Goal: Task Accomplishment & Management: Complete application form

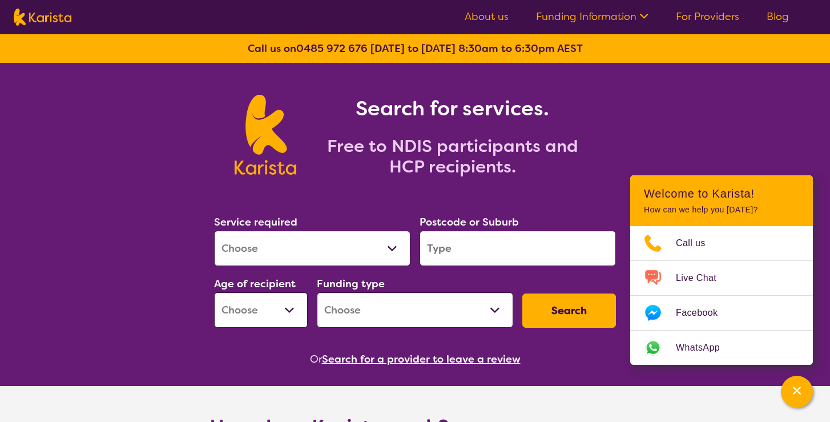
click at [392, 247] on select "Allied Health Assistant Assessment ([MEDICAL_DATA] or [MEDICAL_DATA]) Behaviour…" at bounding box center [312, 248] width 196 height 35
click at [700, 11] on link "For Providers" at bounding box center [707, 17] width 63 height 14
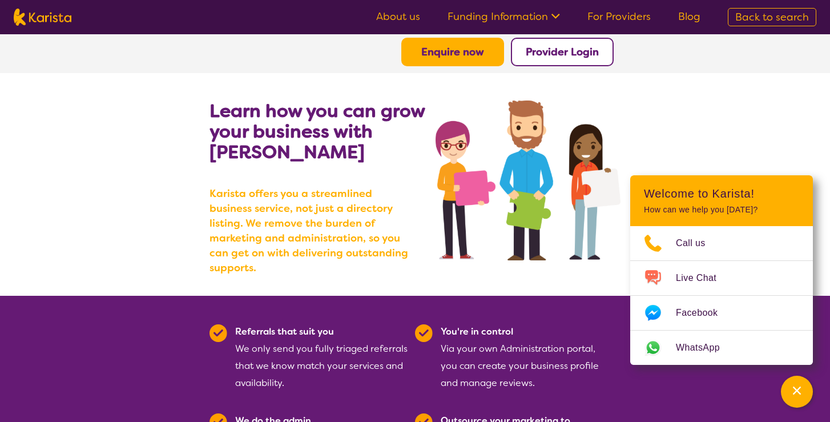
scroll to position [22, 0]
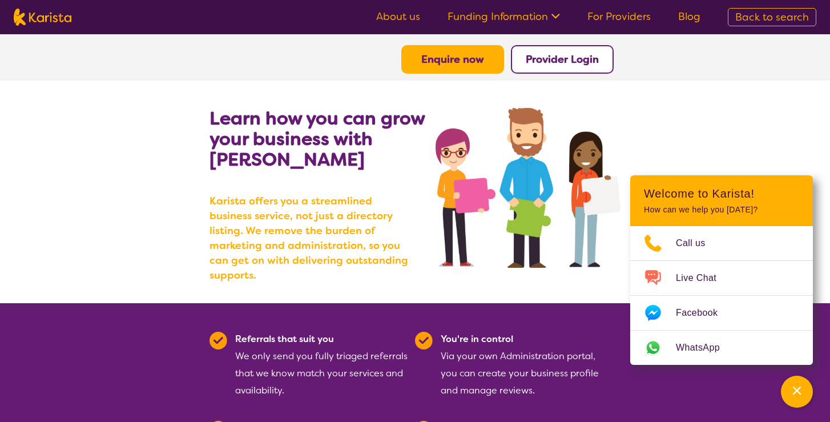
click at [465, 66] on button "Enquire now" at bounding box center [452, 59] width 103 height 29
click at [447, 61] on b "Enquire now" at bounding box center [452, 60] width 63 height 14
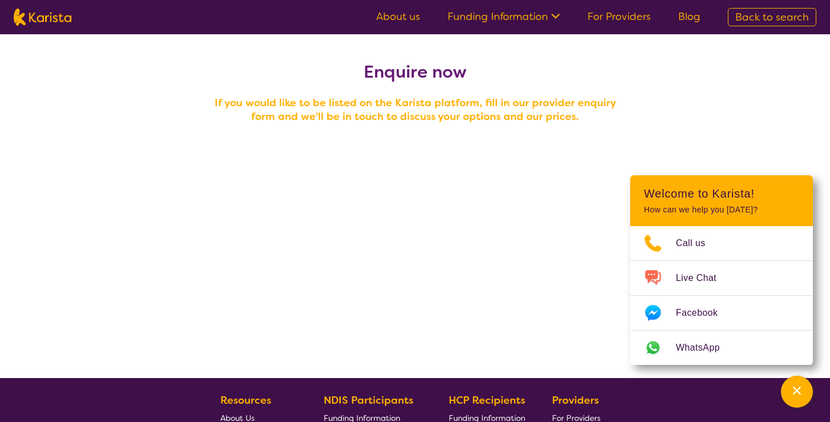
click at [412, 108] on h4 "If you would like to be listed on the Karista platform, fill in our provider en…" at bounding box center [415, 109] width 411 height 27
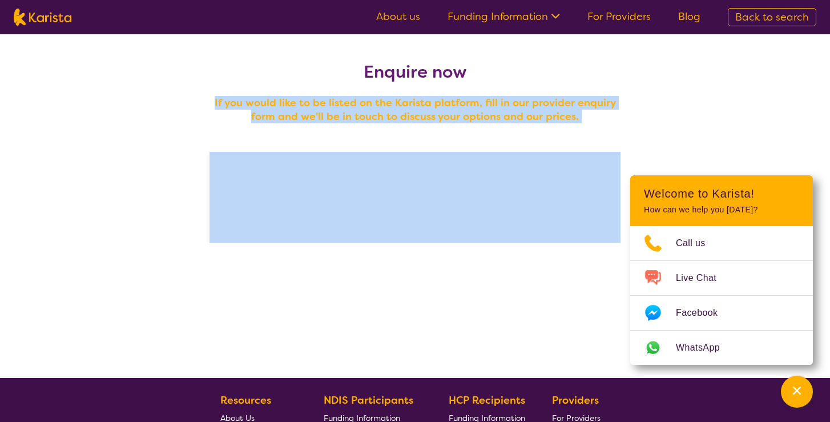
click at [412, 108] on h4 "If you would like to be listed on the Karista platform, fill in our provider en…" at bounding box center [415, 109] width 411 height 27
click at [412, 123] on h4 "If you would like to be listed on the Karista platform, fill in our provider en…" at bounding box center [415, 109] width 411 height 27
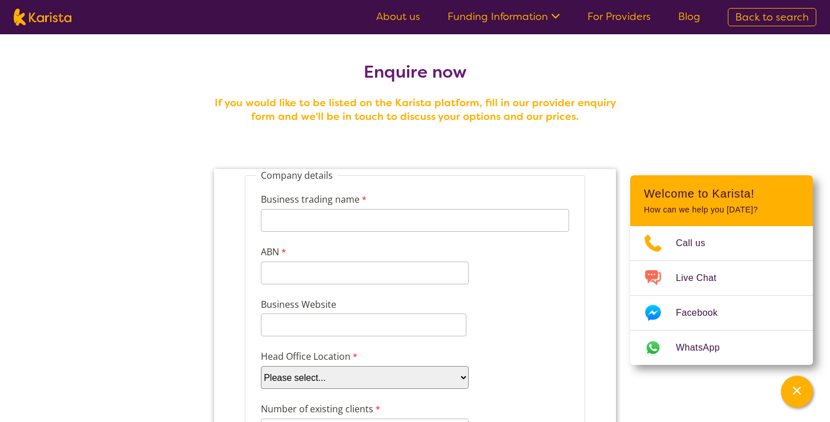
click at [412, 123] on h4 "If you would like to be listed on the Karista platform, fill in our provider en…" at bounding box center [415, 109] width 411 height 27
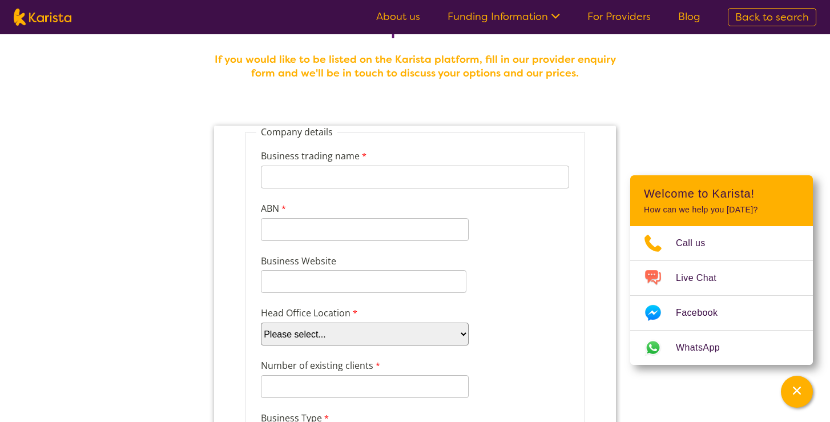
scroll to position [53, 0]
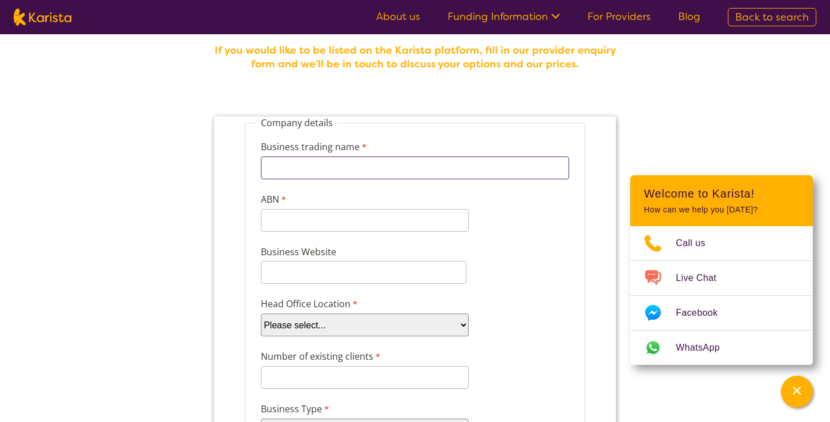
click at [405, 166] on input "Business trading name" at bounding box center [415, 167] width 308 height 23
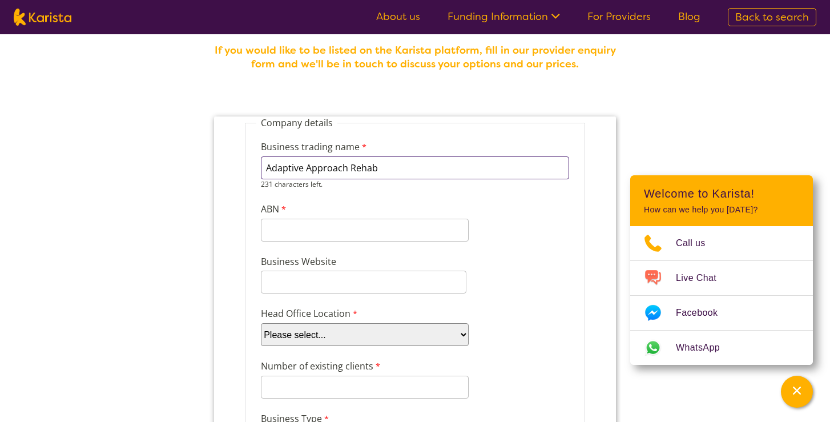
type input "Adaptive Approach Rehab"
click at [383, 228] on input "ABN" at bounding box center [365, 230] width 208 height 23
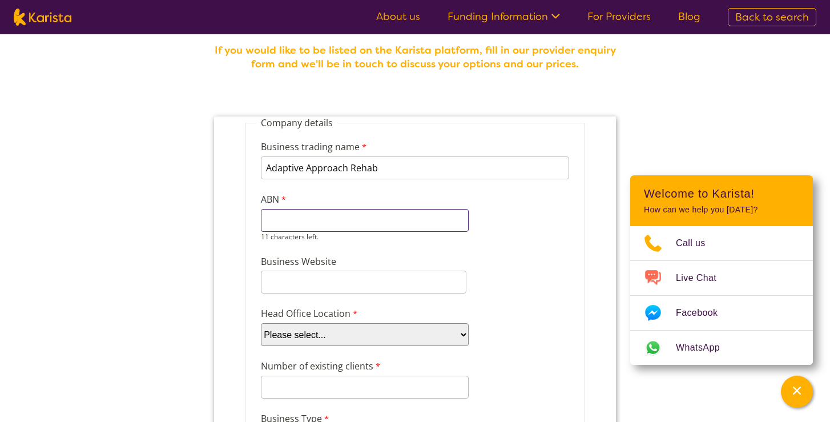
paste input "82 674 216"
type input "82 674 216"
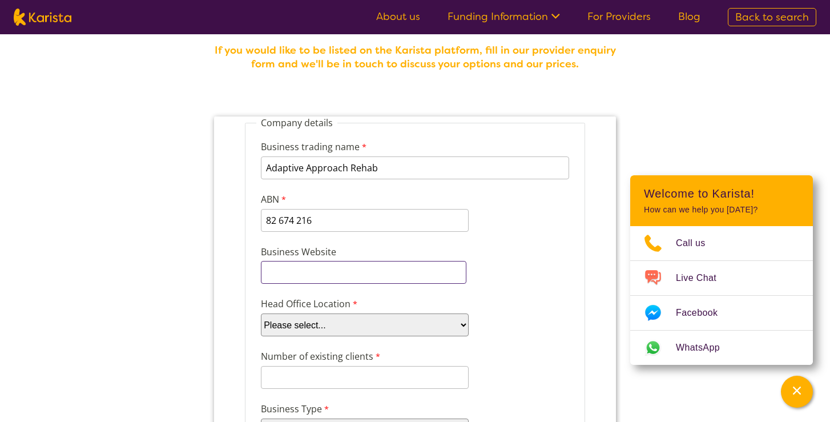
click at [293, 275] on input "Business Website" at bounding box center [364, 272] width 206 height 23
type input "[DOMAIN_NAME]"
click at [312, 317] on select "Please select... ACT [GEOGRAPHIC_DATA] NT QLD SA TAS [GEOGRAPHIC_DATA] [GEOGRAP…" at bounding box center [365, 324] width 208 height 23
select select "tfa_95"
click at [261, 313] on select "Please select... ACT [GEOGRAPHIC_DATA] NT QLD SA TAS [GEOGRAPHIC_DATA] [GEOGRAP…" at bounding box center [365, 324] width 208 height 23
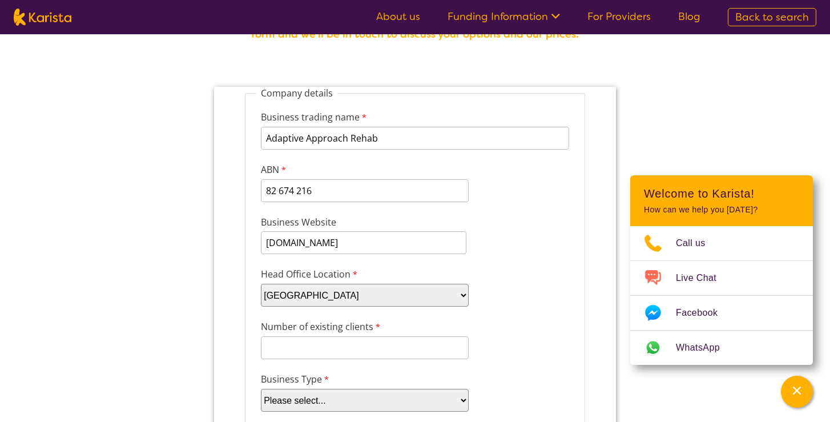
scroll to position [88, 0]
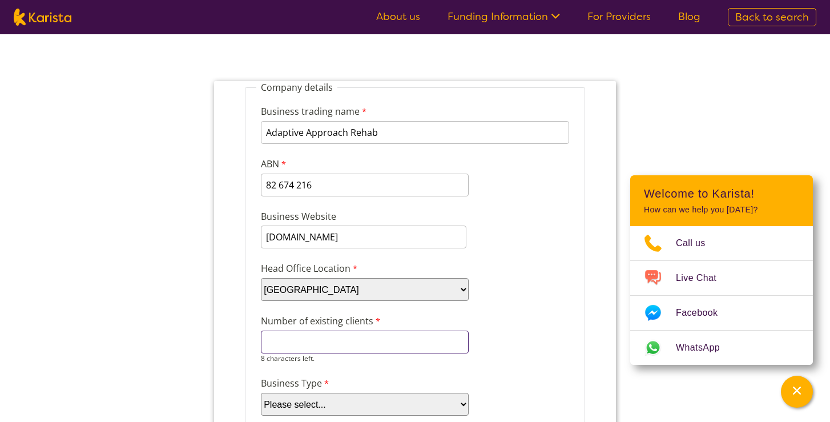
click at [340, 342] on input "Number of existing clients" at bounding box center [365, 342] width 208 height 23
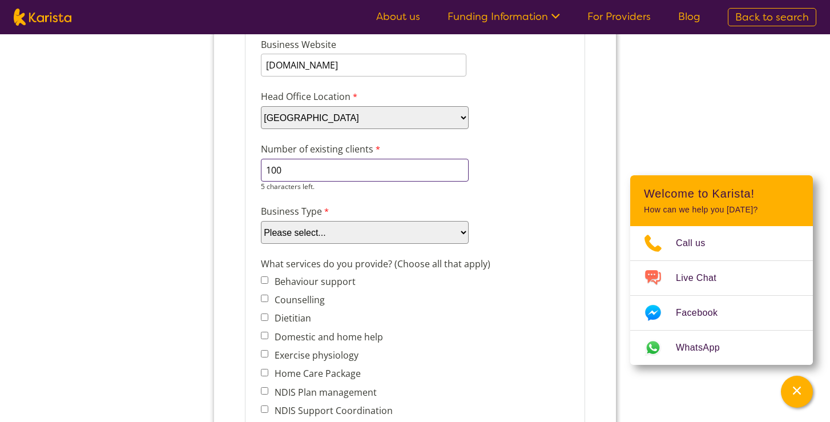
scroll to position [308, 0]
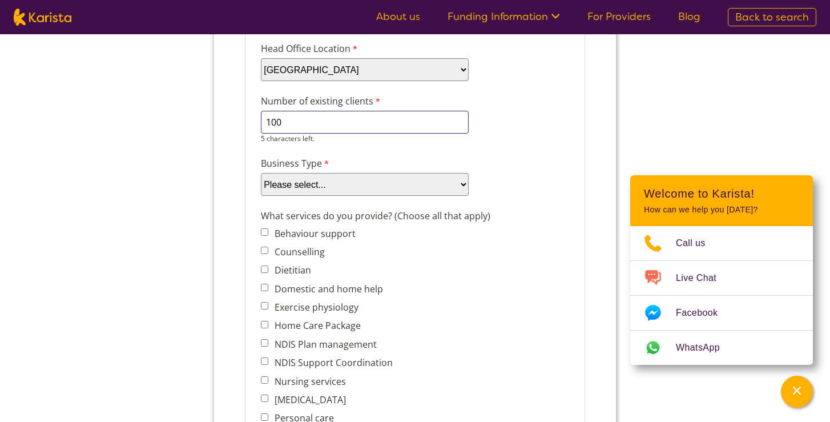
type input "100"
click at [333, 186] on div "Business Type Please select... Company Individual/Sole Trader Other (please spe…" at bounding box center [414, 176] width 317 height 44
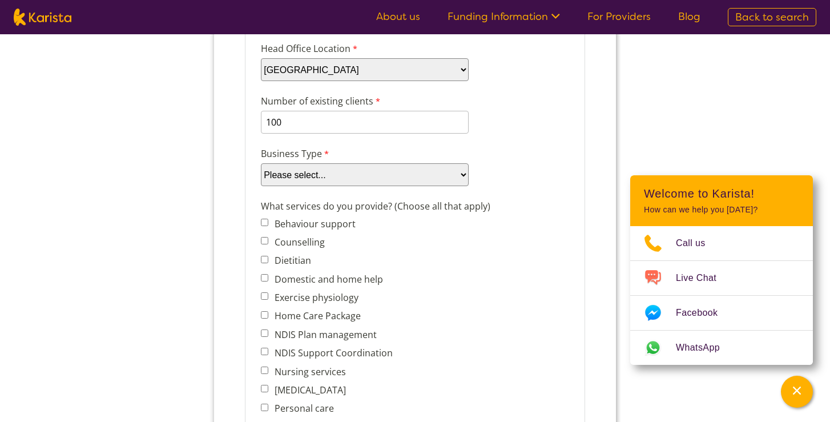
select select "tfa_87"
click at [261, 186] on select "Please select... Company Individual/Sole Trader Other (please specify)" at bounding box center [365, 174] width 208 height 23
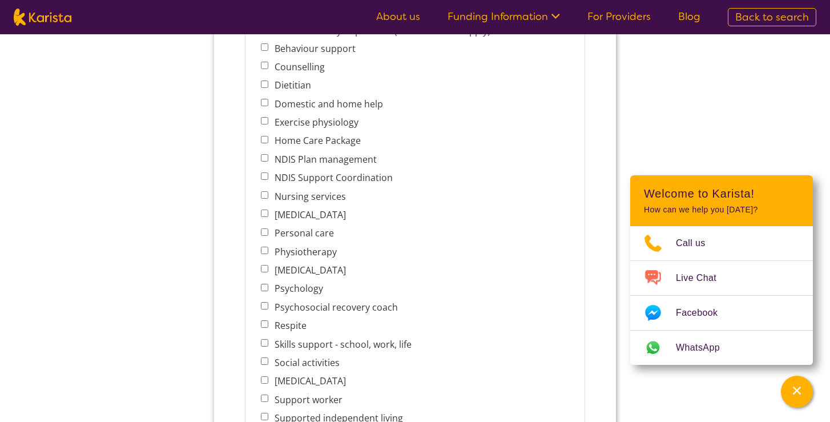
scroll to position [482, 0]
click at [266, 377] on input "[MEDICAL_DATA]" at bounding box center [264, 380] width 7 height 7
checkbox input "true"
click at [268, 245] on span "Physiotherapy" at bounding box center [339, 252] width 157 height 16
click at [265, 247] on input "Physiotherapy" at bounding box center [264, 250] width 7 height 7
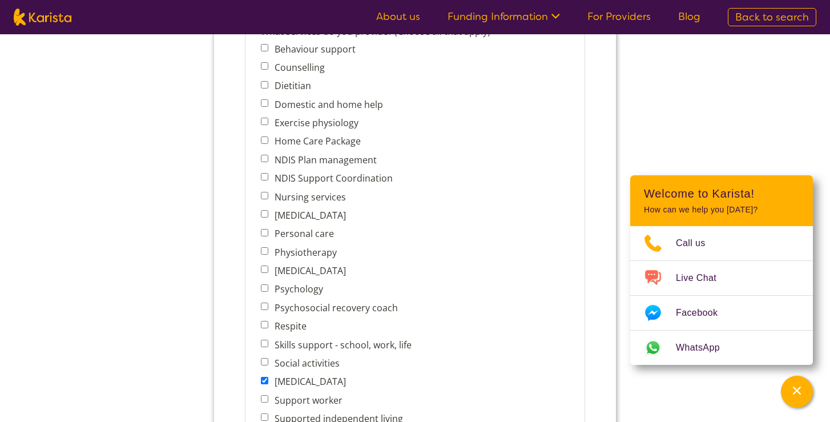
checkbox input "true"
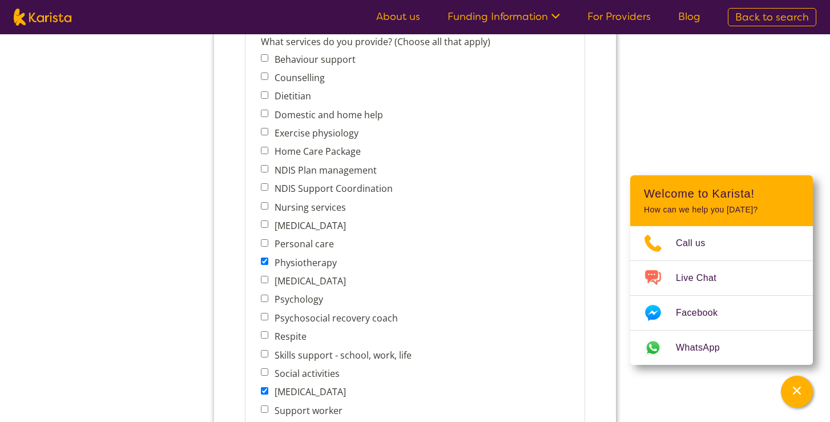
scroll to position [470, 0]
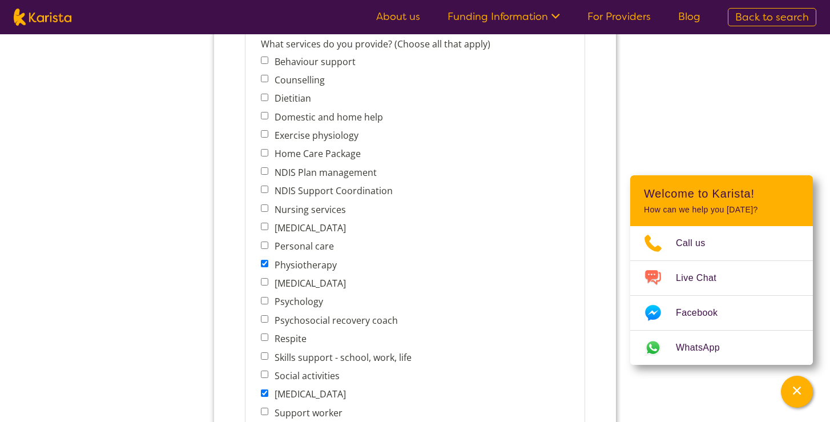
click at [265, 224] on input "[MEDICAL_DATA]" at bounding box center [264, 226] width 7 height 7
checkbox input "true"
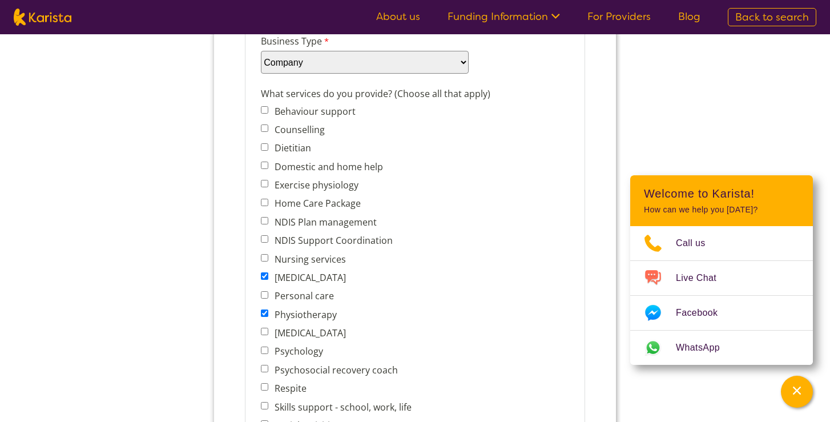
scroll to position [419, 0]
click at [265, 150] on span "Dietitian" at bounding box center [339, 149] width 157 height 16
click at [266, 144] on input "Dietitian" at bounding box center [264, 147] width 7 height 7
checkbox input "true"
click at [265, 183] on input "Exercise physiology" at bounding box center [264, 184] width 7 height 7
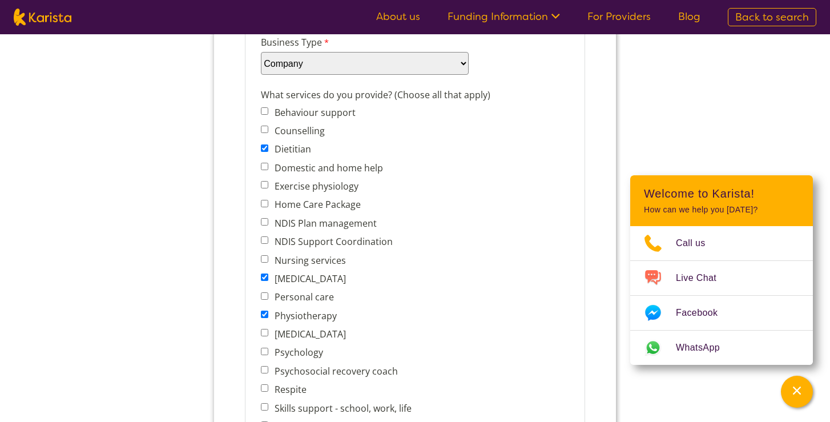
checkbox input "true"
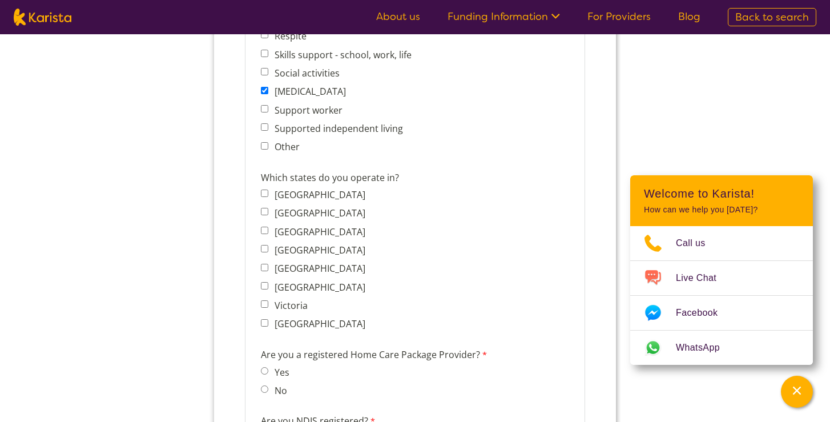
scroll to position [815, 0]
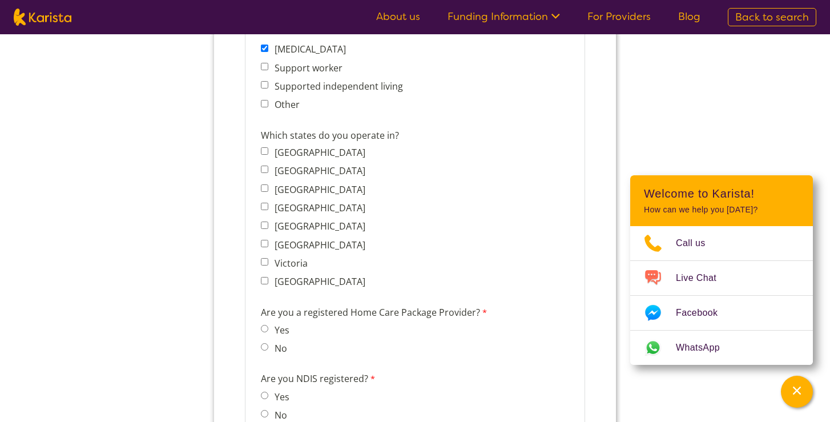
click at [309, 164] on label "[GEOGRAPHIC_DATA]" at bounding box center [318, 170] width 94 height 13
click at [268, 166] on input "[GEOGRAPHIC_DATA]" at bounding box center [264, 169] width 7 height 7
checkbox input "true"
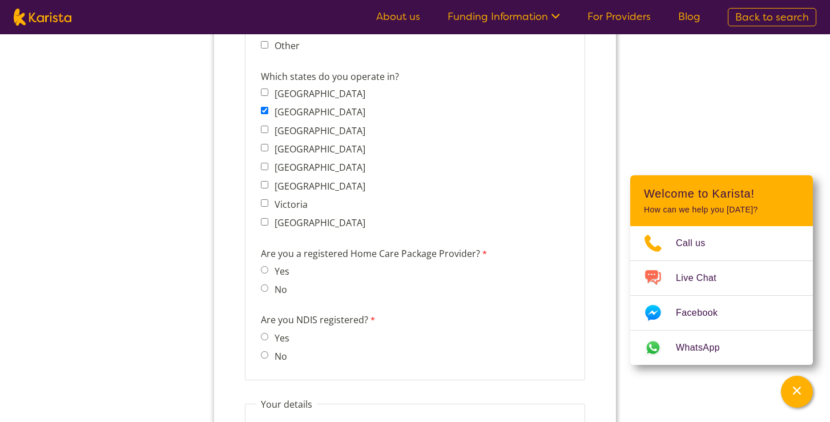
scroll to position [890, 0]
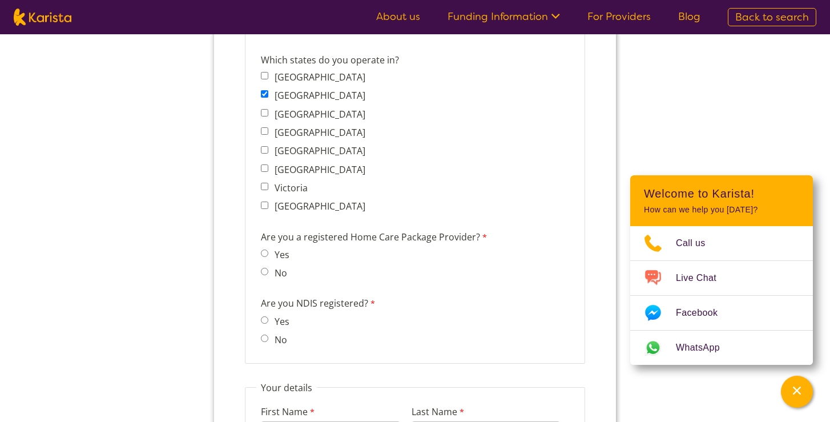
click at [277, 267] on label "No" at bounding box center [279, 273] width 16 height 13
click at [268, 268] on input "No" at bounding box center [264, 271] width 7 height 7
radio input "true"
click at [272, 315] on label "Yes" at bounding box center [280, 321] width 18 height 13
click at [268, 316] on input "Yes" at bounding box center [264, 319] width 7 height 7
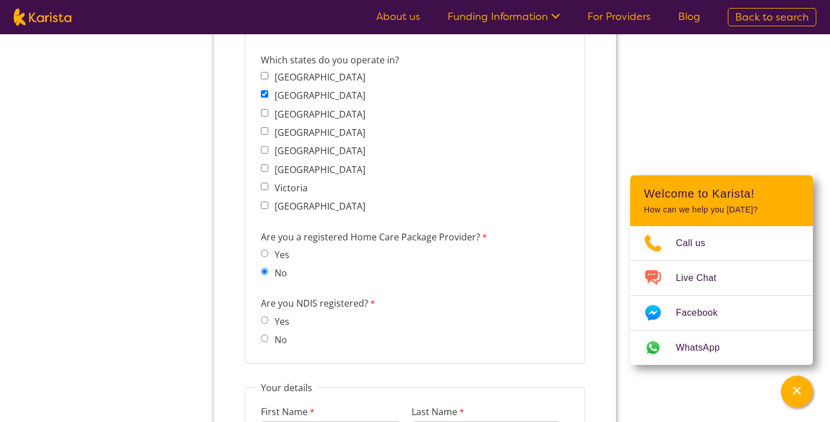
radio input "true"
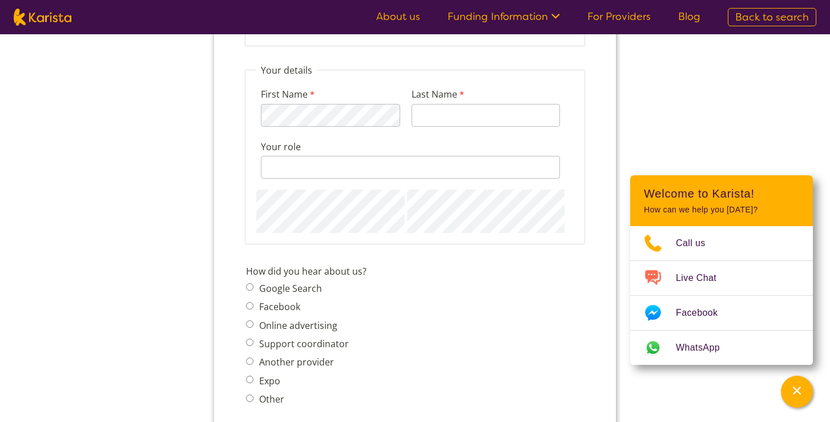
scroll to position [1036, 0]
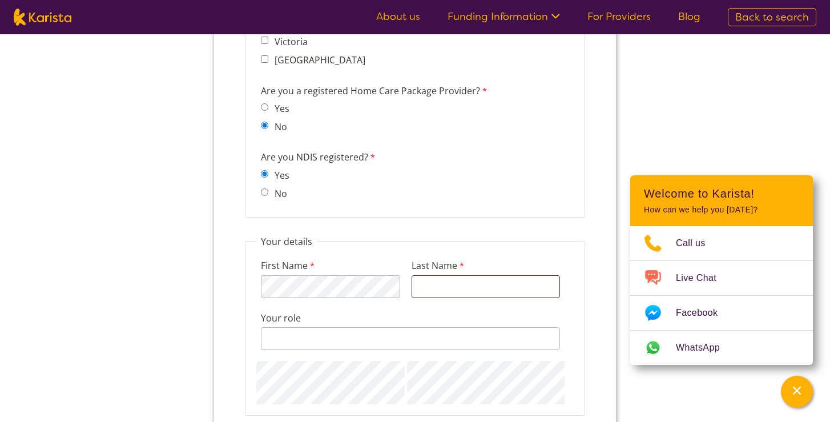
click at [414, 277] on input "Last Name" at bounding box center [486, 286] width 148 height 23
type input "A"
click at [389, 327] on input "Your role" at bounding box center [410, 338] width 299 height 23
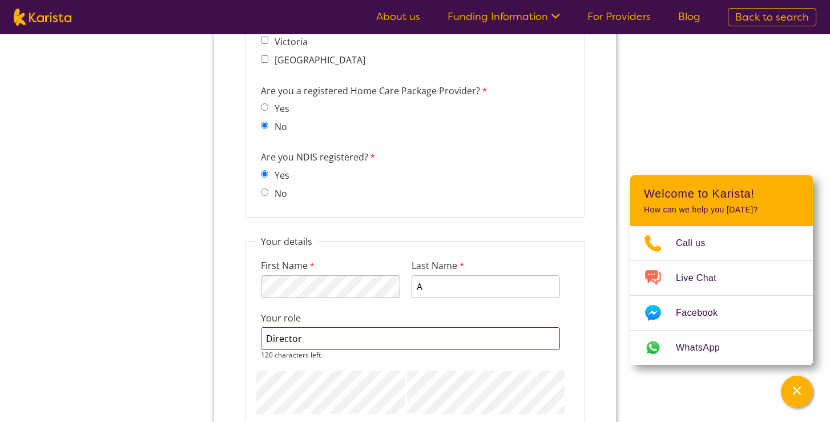
type input "Director"
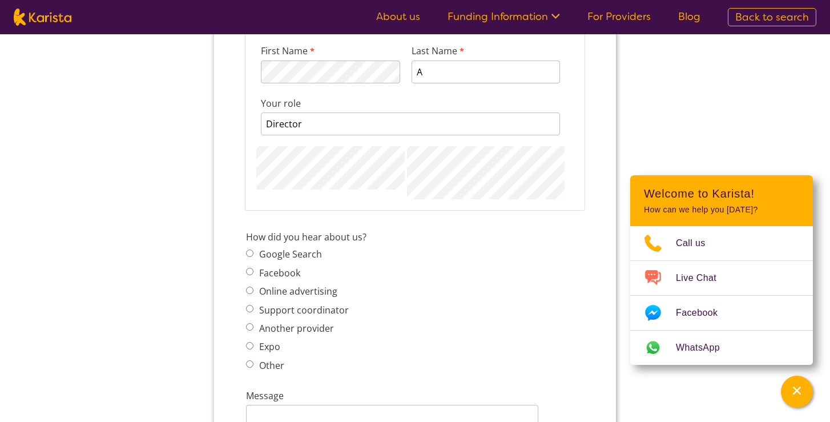
scroll to position [1261, 0]
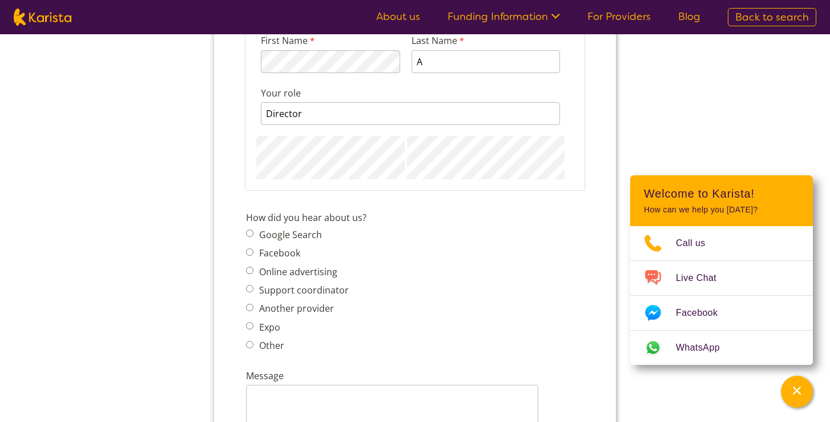
click at [304, 236] on span "Google Search Facebook Online advertising Support coordinator Another provider …" at bounding box center [301, 290] width 110 height 127
click at [314, 302] on label "Another provider" at bounding box center [295, 308] width 78 height 13
click at [253, 304] on input "Another provider" at bounding box center [249, 307] width 7 height 7
radio input "true"
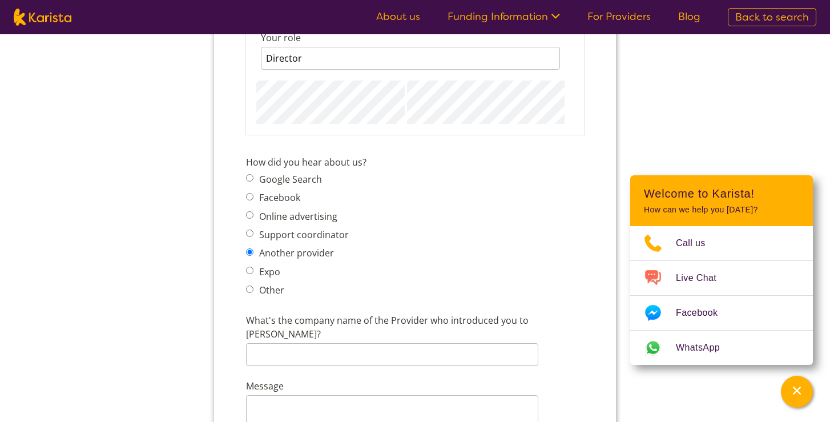
scroll to position [1330, 0]
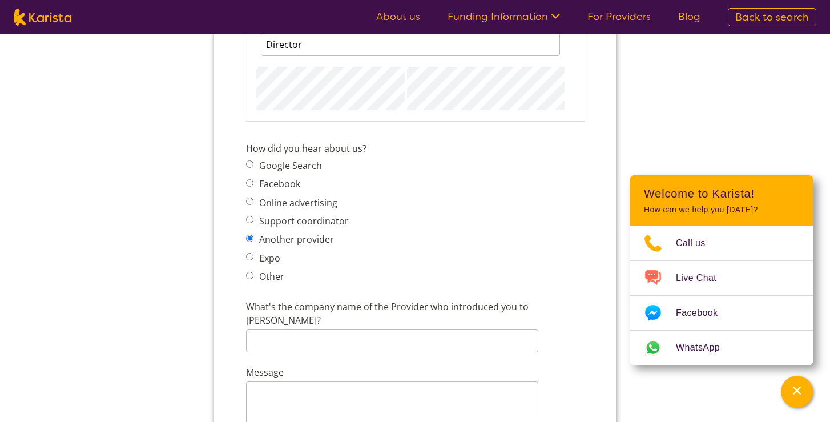
click at [283, 233] on label "Another provider" at bounding box center [295, 239] width 78 height 13
click at [253, 235] on input "Another provider" at bounding box center [249, 238] width 7 height 7
click at [271, 270] on label "Other" at bounding box center [270, 276] width 29 height 13
click at [253, 272] on input "Other" at bounding box center [249, 275] width 7 height 7
radio input "true"
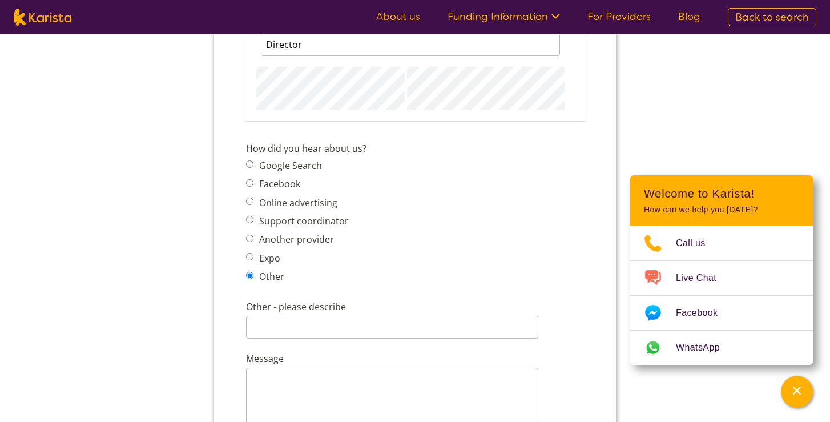
click at [287, 159] on label "Google Search" at bounding box center [289, 165] width 66 height 13
click at [253, 160] on input "Google Search" at bounding box center [249, 163] width 7 height 7
radio input "true"
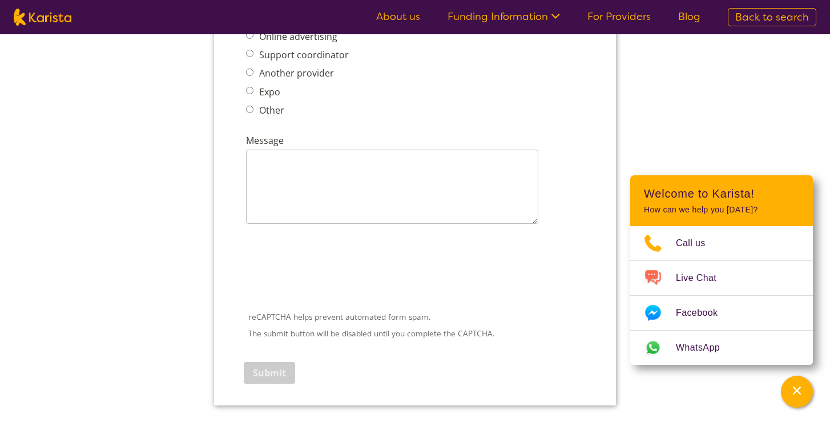
scroll to position [1557, 0]
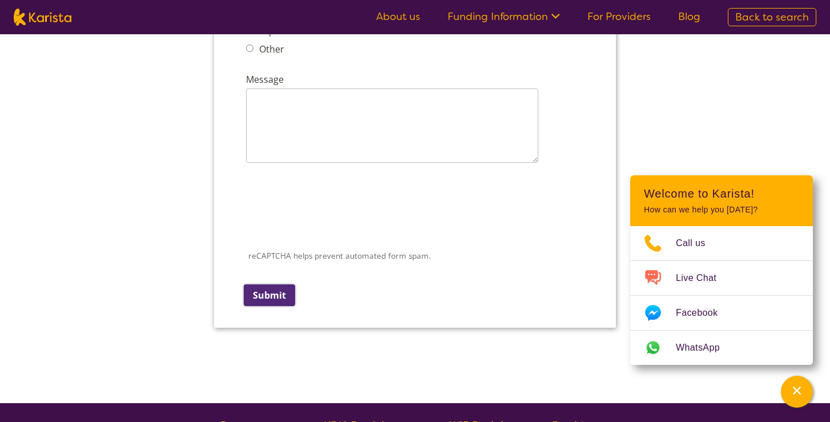
click at [283, 285] on input "Submit" at bounding box center [269, 295] width 51 height 22
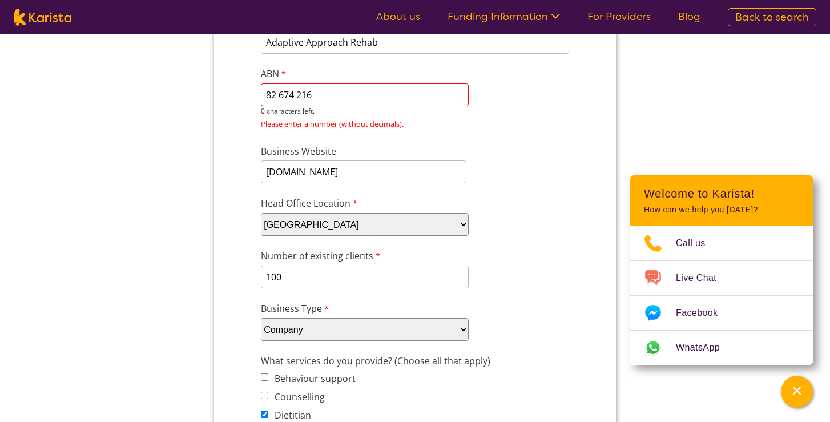
scroll to position [150, 0]
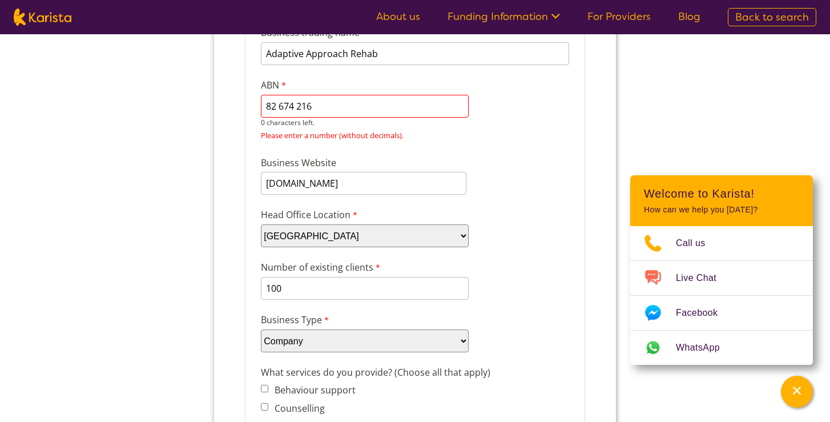
click at [268, 104] on input "82 674 216" at bounding box center [365, 106] width 208 height 23
click at [318, 109] on input "82 674 216" at bounding box center [365, 106] width 208 height 23
paste input "82674216669"
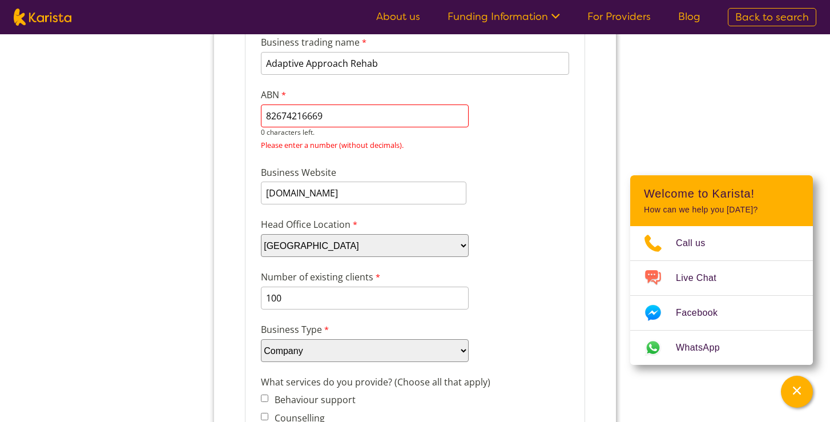
scroll to position [138, 0]
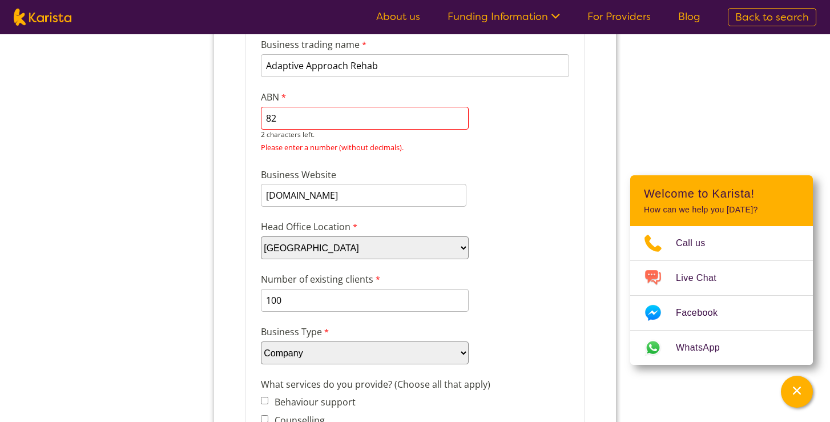
type input "8"
paste input "82674216669"
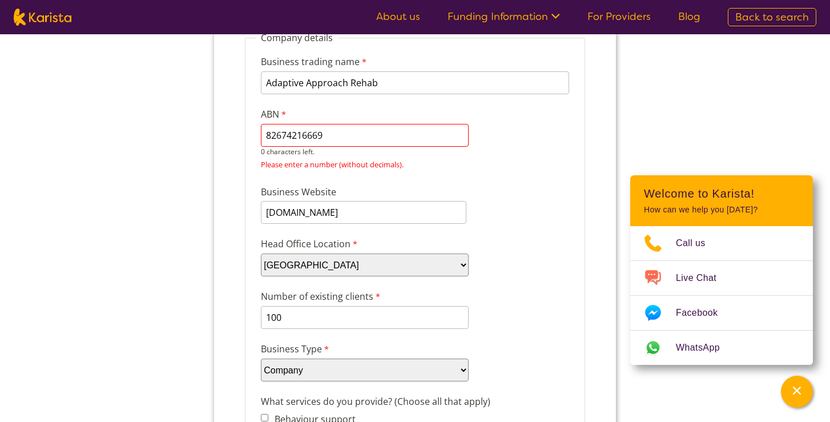
type input "82674216669"
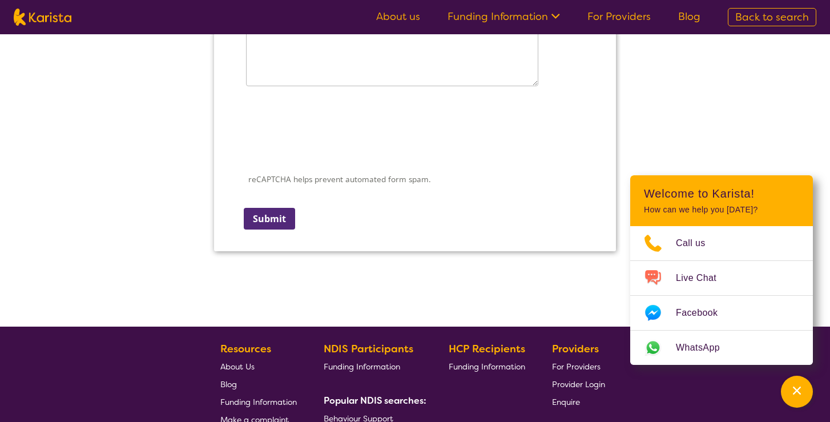
scroll to position [1804, 0]
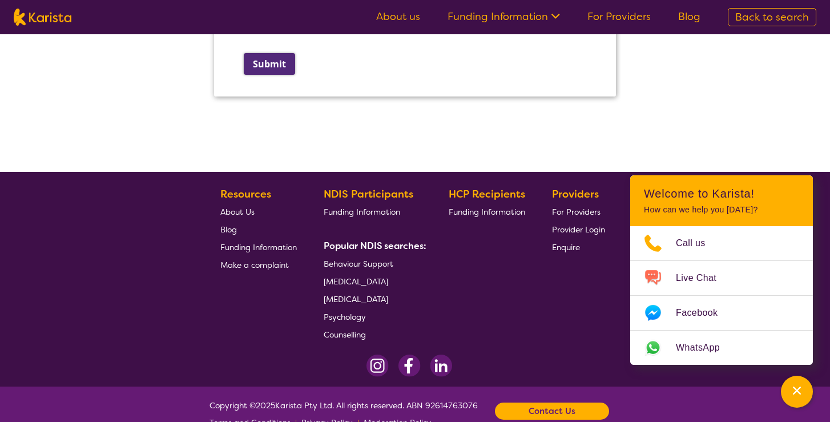
click at [275, 53] on input "Submit" at bounding box center [269, 64] width 51 height 22
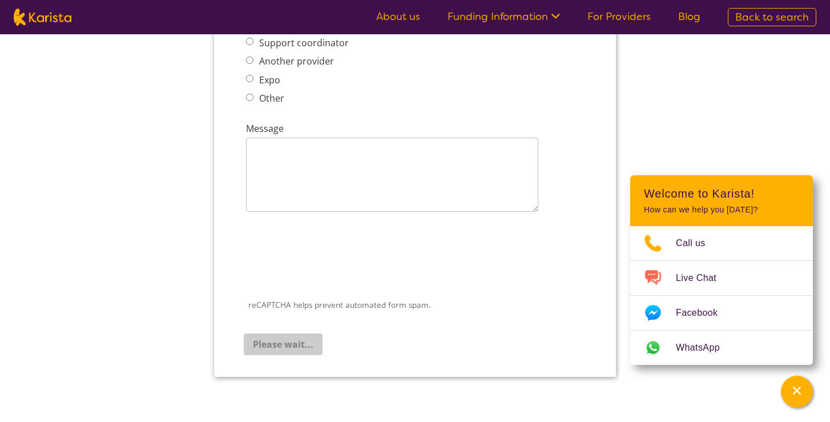
scroll to position [1463, 0]
